Goal: Task Accomplishment & Management: Manage account settings

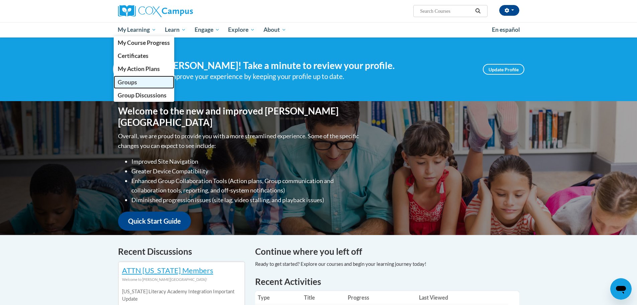
click at [123, 81] on span "Groups" at bounding box center [127, 82] width 19 height 7
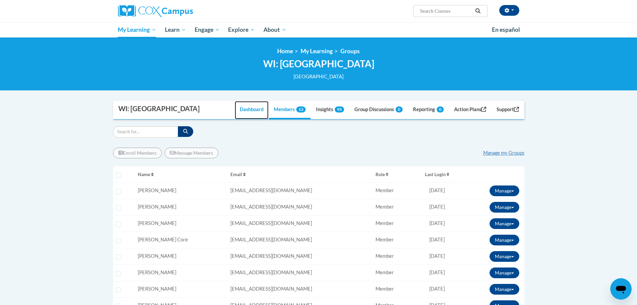
click at [241, 109] on link "Dashboard" at bounding box center [252, 110] width 34 height 18
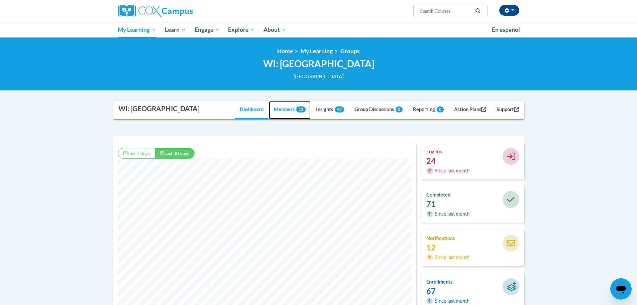
click at [291, 111] on link "Members 13" at bounding box center [290, 110] width 42 height 18
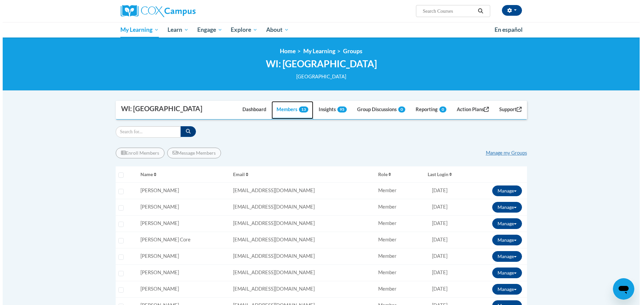
scroll to position [67, 0]
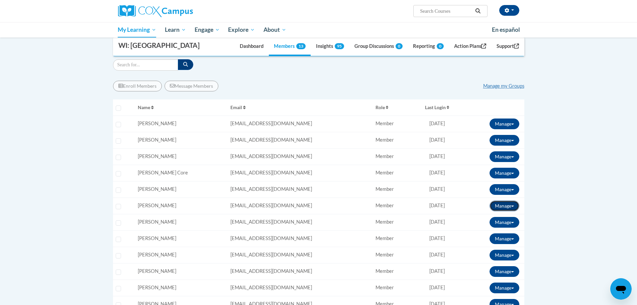
click at [505, 206] on button "Manage" at bounding box center [505, 205] width 30 height 11
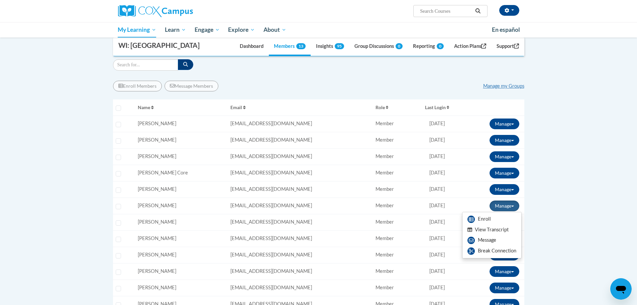
click at [487, 228] on button "View Transcript" at bounding box center [489, 229] width 52 height 10
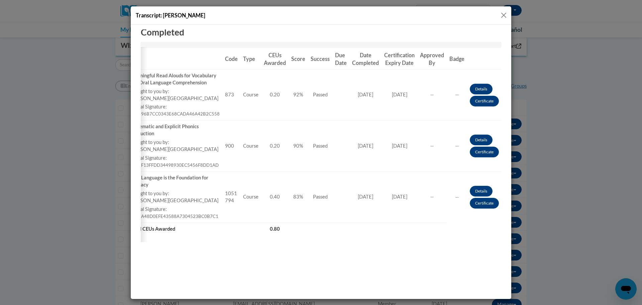
scroll to position [0, 18]
click at [504, 16] on button "Close" at bounding box center [504, 15] width 8 height 8
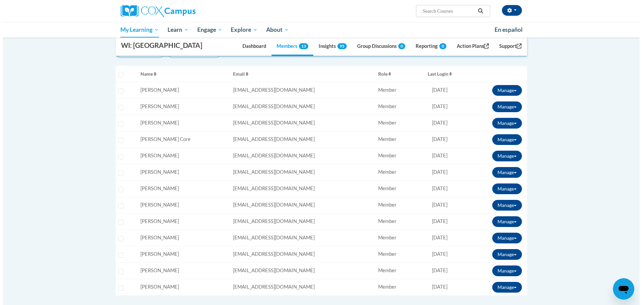
scroll to position [67, 0]
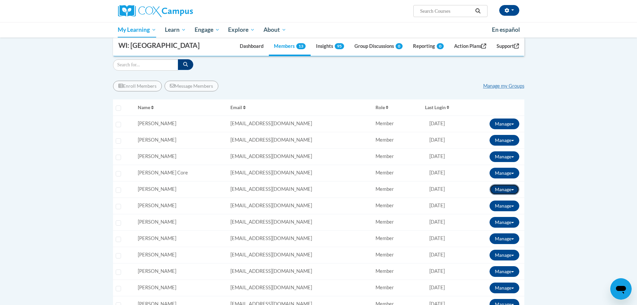
click at [507, 191] on button "Manage" at bounding box center [505, 189] width 30 height 11
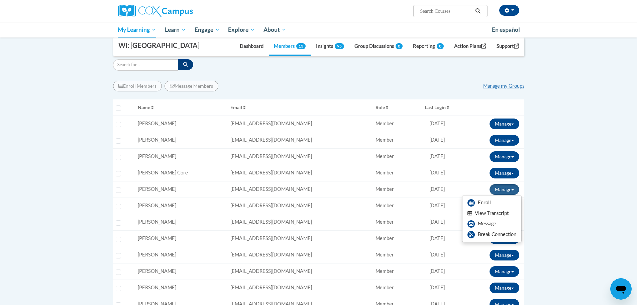
click at [496, 213] on button "View Transcript" at bounding box center [489, 213] width 52 height 10
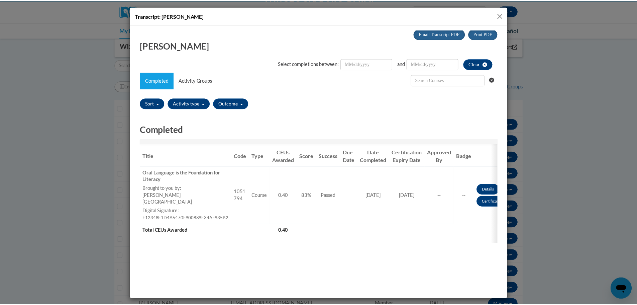
scroll to position [0, 0]
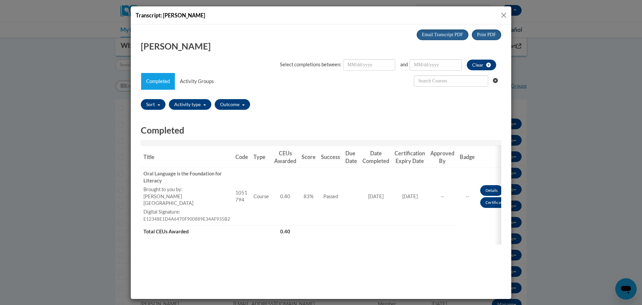
click at [505, 14] on button "Close" at bounding box center [504, 15] width 8 height 8
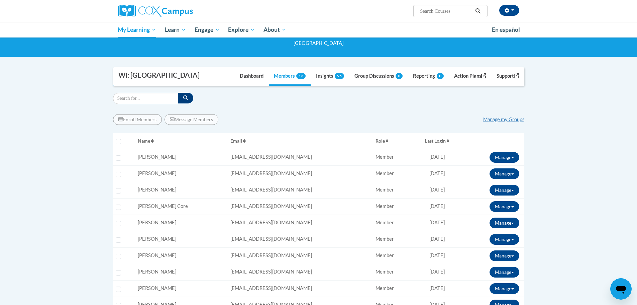
scroll to position [134, 0]
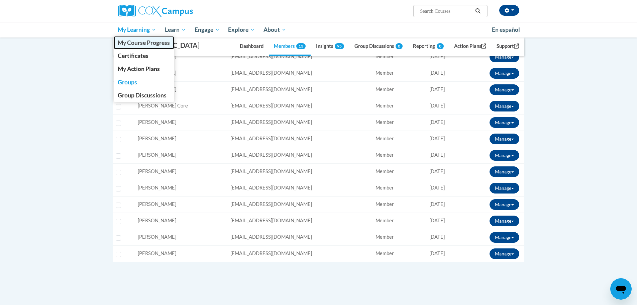
click at [133, 40] on span "My Course Progress" at bounding box center [144, 42] width 52 height 7
